Goal: Obtain resource: Obtain resource

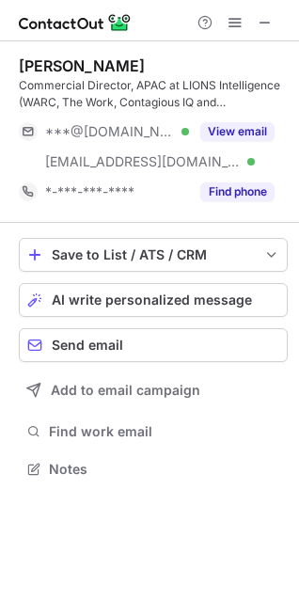
scroll to position [455, 299]
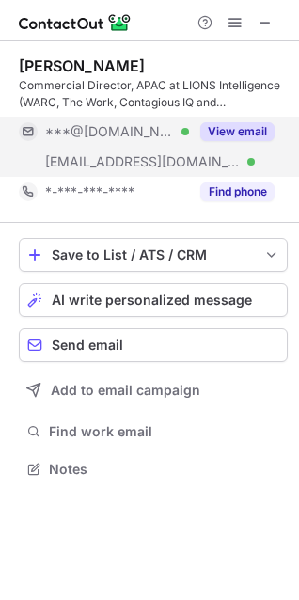
click at [239, 129] on button "View email" at bounding box center [237, 131] width 74 height 19
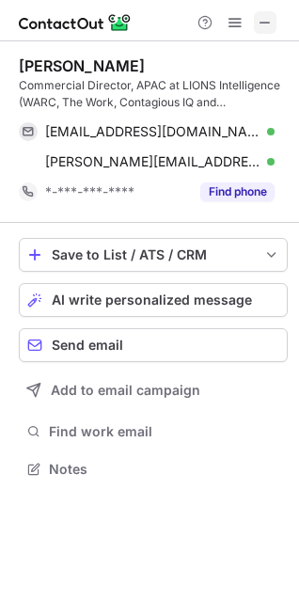
click at [262, 23] on span at bounding box center [265, 22] width 15 height 15
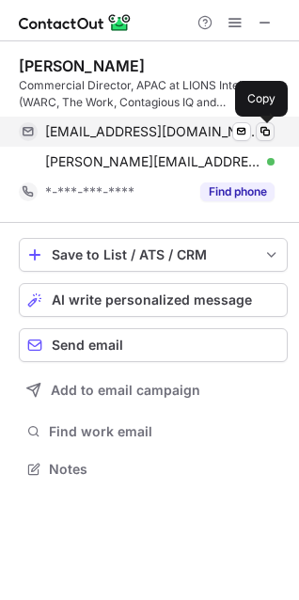
click at [262, 130] on span at bounding box center [265, 131] width 15 height 15
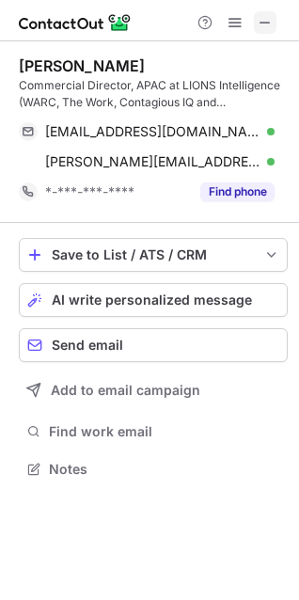
click at [269, 15] on span at bounding box center [265, 22] width 15 height 15
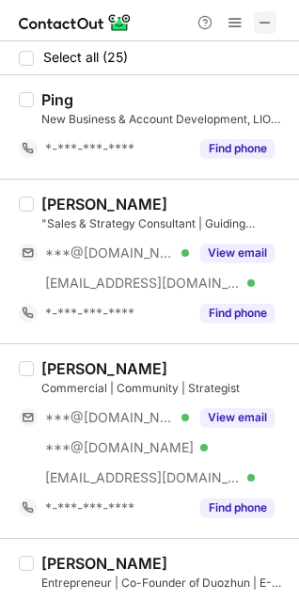
click at [262, 24] on span at bounding box center [265, 22] width 15 height 15
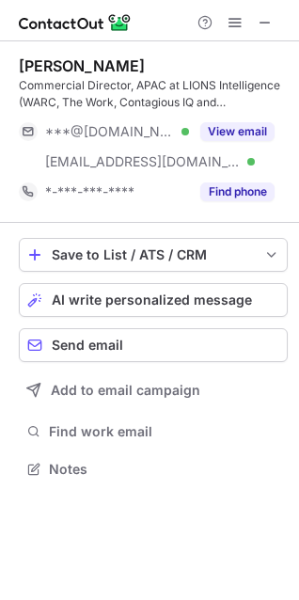
scroll to position [455, 299]
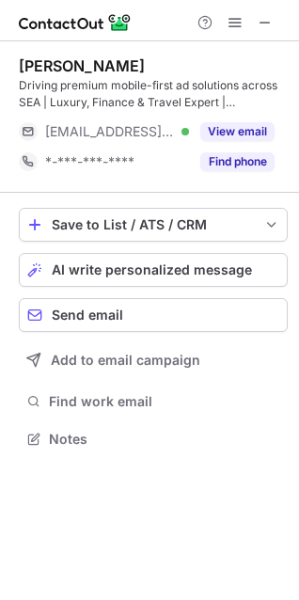
scroll to position [425, 299]
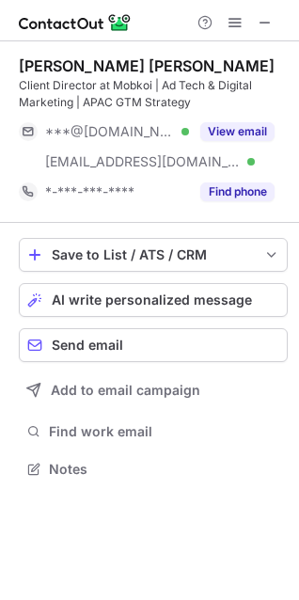
scroll to position [455, 299]
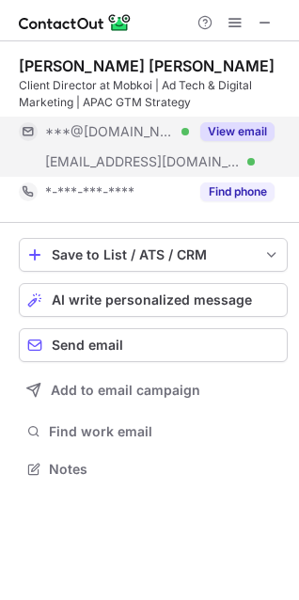
click at [263, 135] on button "View email" at bounding box center [237, 131] width 74 height 19
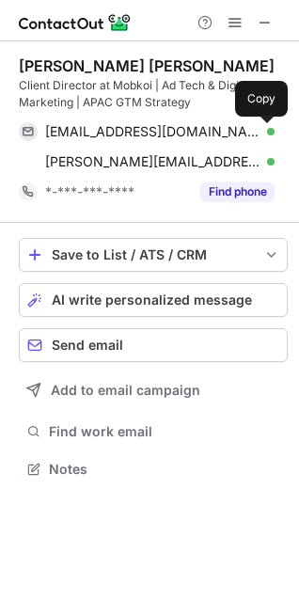
click at [263, 135] on span at bounding box center [265, 131] width 15 height 15
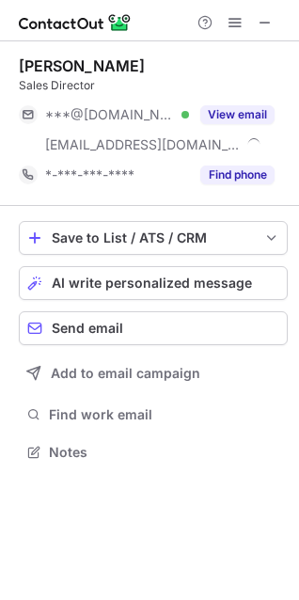
scroll to position [439, 299]
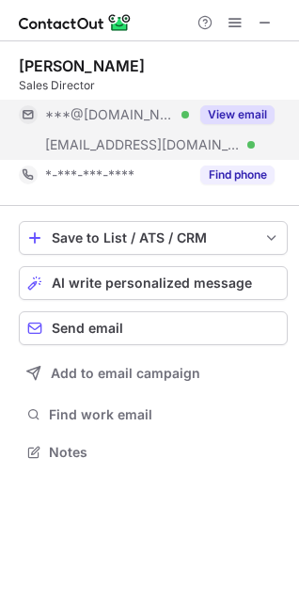
click at [240, 111] on button "View email" at bounding box center [237, 114] width 74 height 19
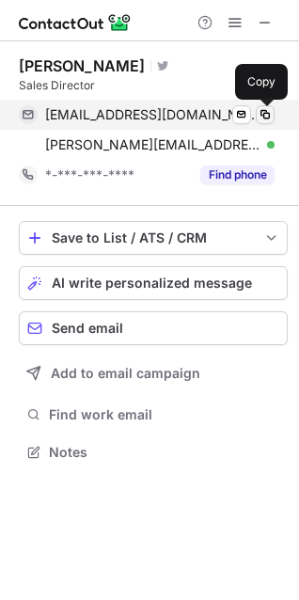
click at [265, 113] on span at bounding box center [265, 114] width 15 height 15
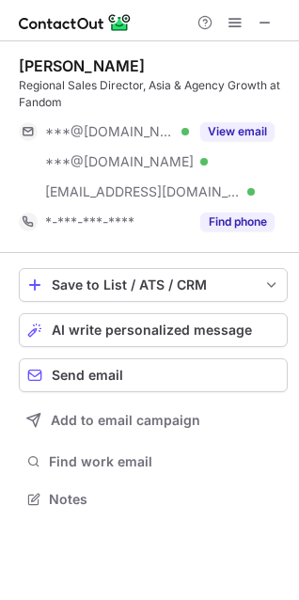
scroll to position [485, 299]
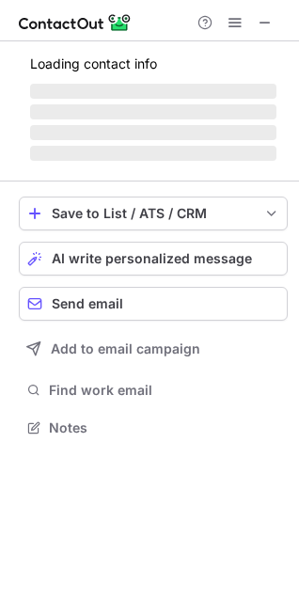
scroll to position [455, 299]
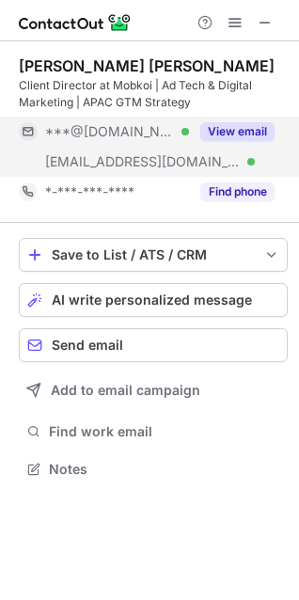
click at [235, 132] on button "View email" at bounding box center [237, 131] width 74 height 19
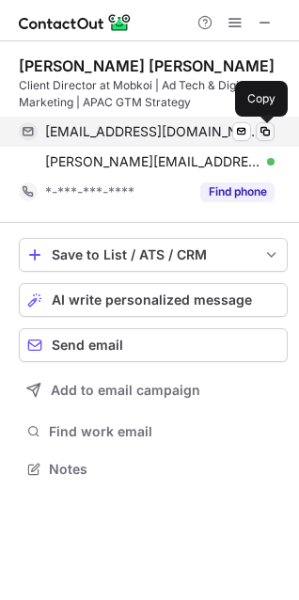
click at [270, 130] on span at bounding box center [265, 131] width 15 height 15
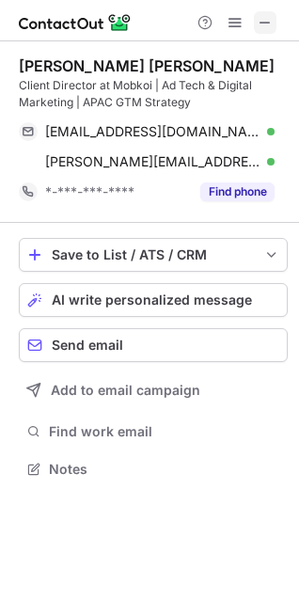
click at [265, 29] on span at bounding box center [265, 22] width 15 height 15
